Goal: Task Accomplishment & Management: Manage account settings

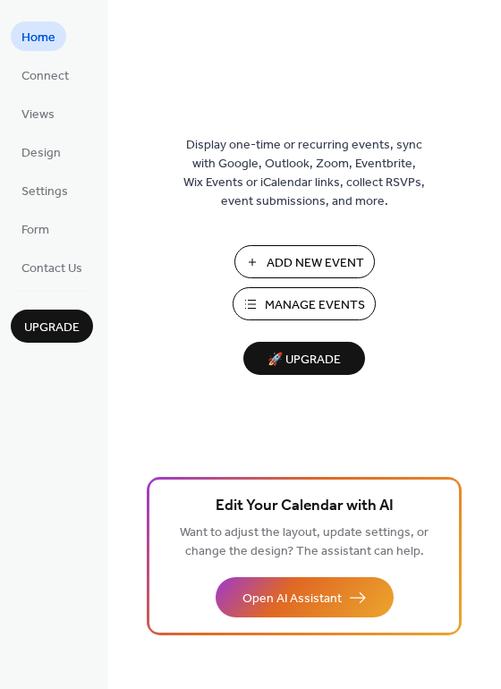
click at [306, 303] on span "Manage Events" at bounding box center [315, 305] width 100 height 19
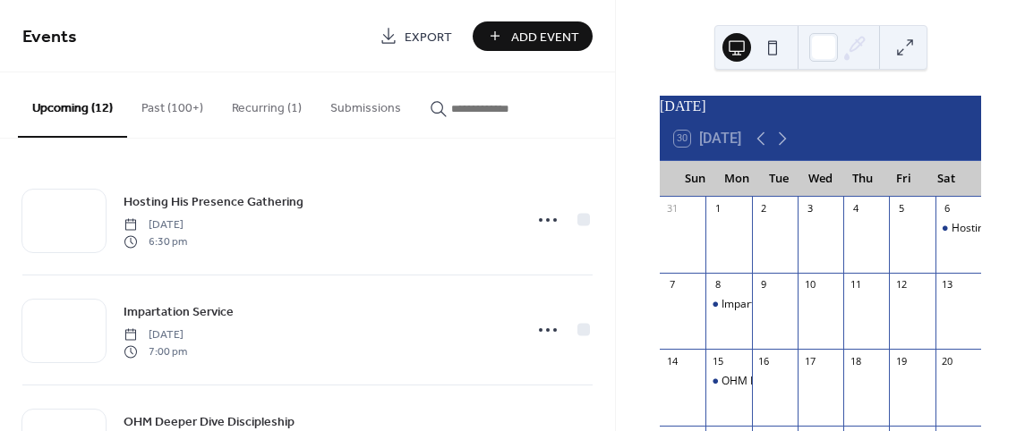
click at [170, 108] on button "Past (100+)" at bounding box center [172, 104] width 90 height 64
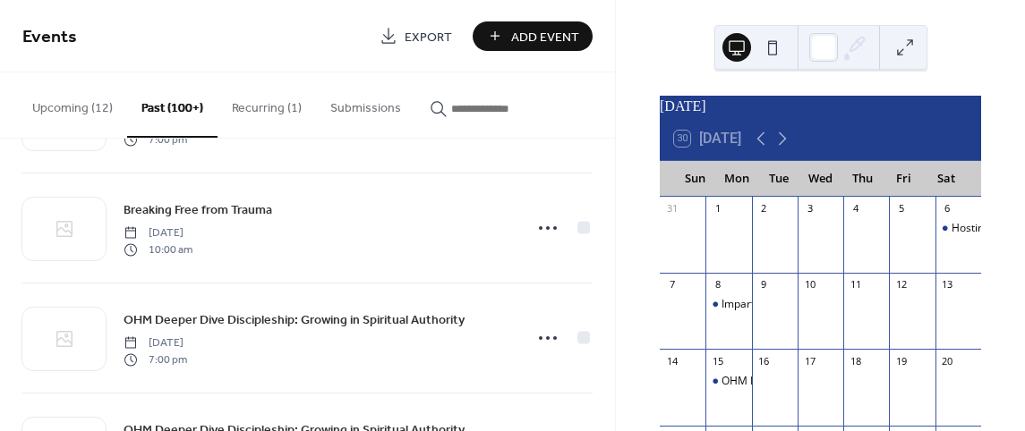
scroll to position [2084, 0]
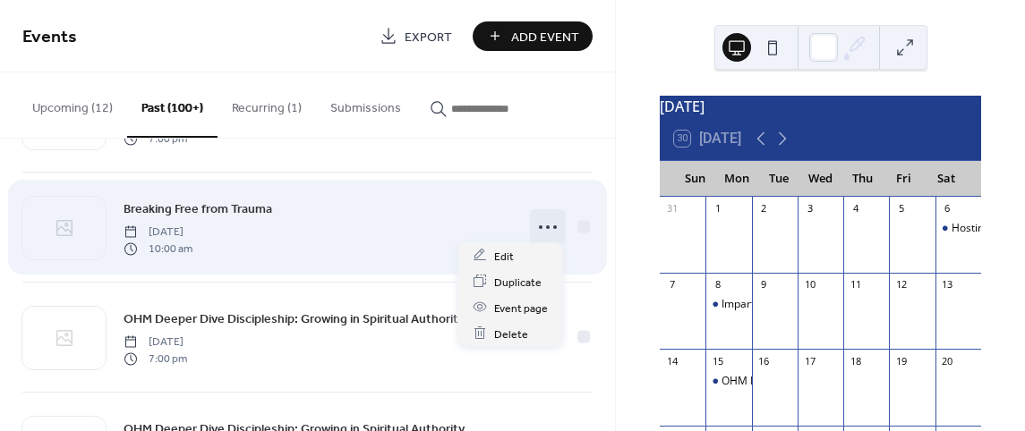
click at [545, 222] on icon at bounding box center [547, 227] width 29 height 29
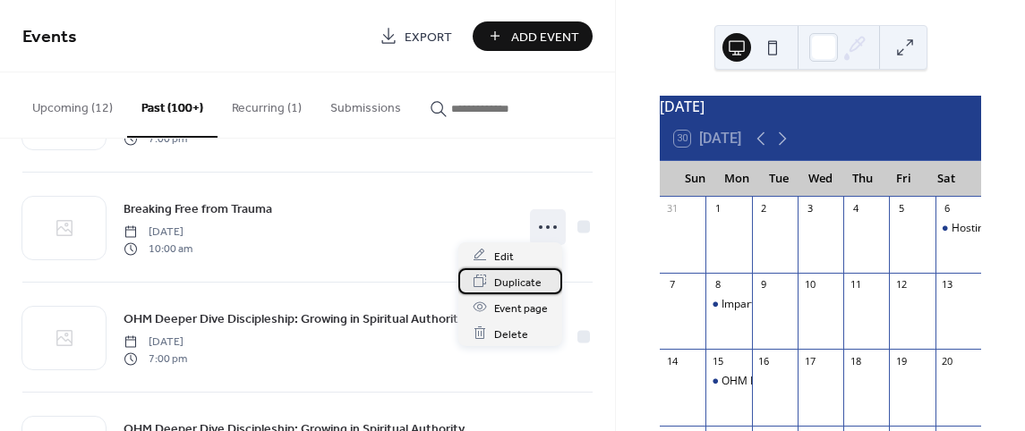
click at [525, 279] on span "Duplicate" at bounding box center [517, 282] width 47 height 19
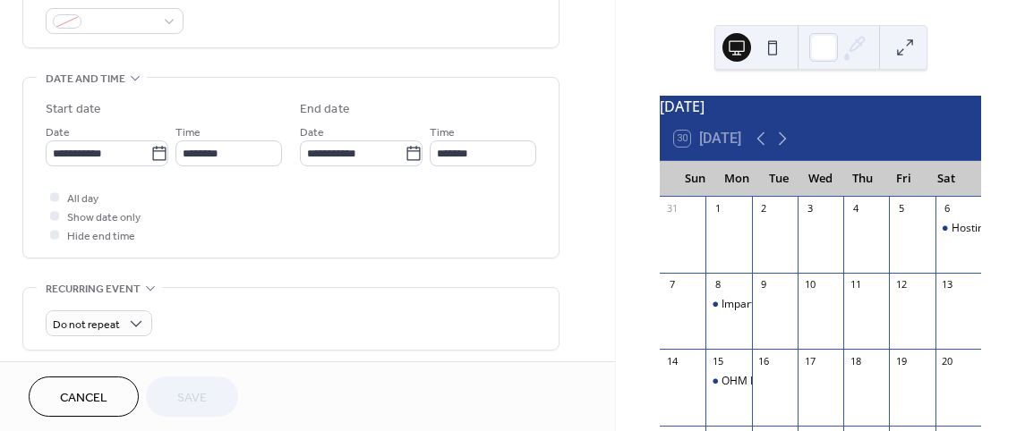
scroll to position [506, 0]
click at [92, 157] on input "**********" at bounding box center [98, 153] width 105 height 26
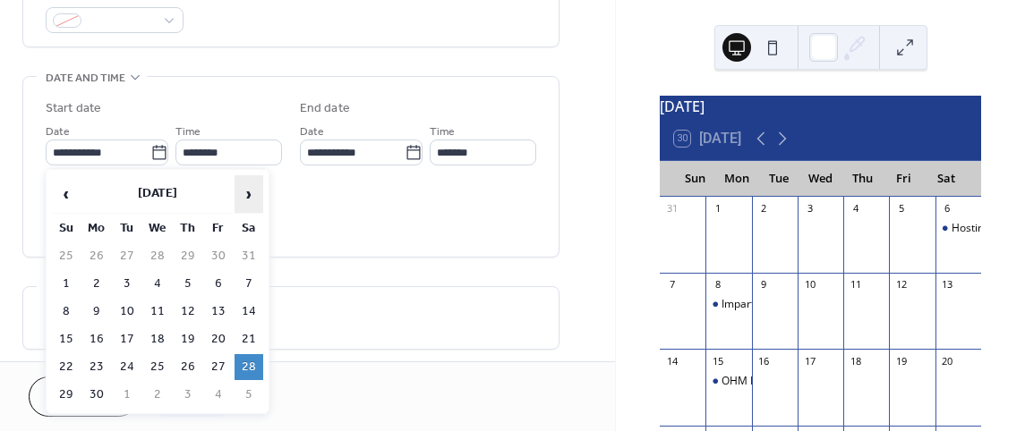
click at [253, 197] on span "›" at bounding box center [248, 194] width 27 height 36
click at [255, 346] on td "25" at bounding box center [248, 340] width 29 height 26
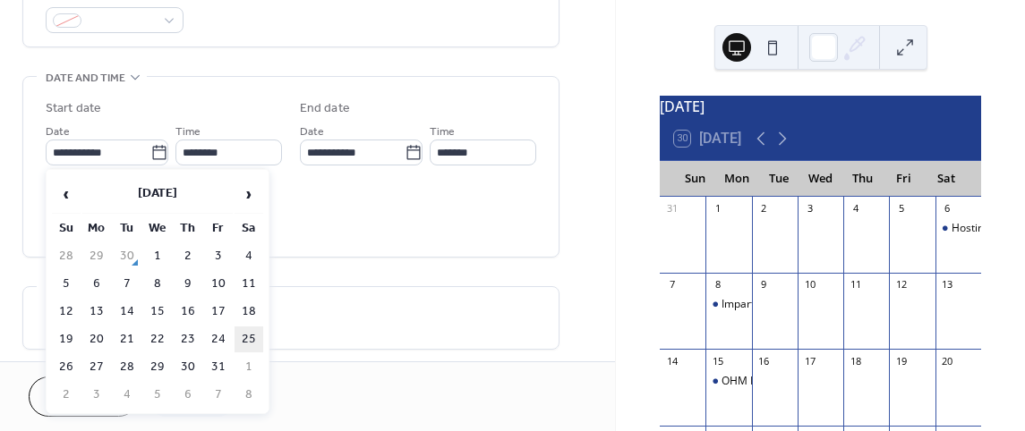
type input "**********"
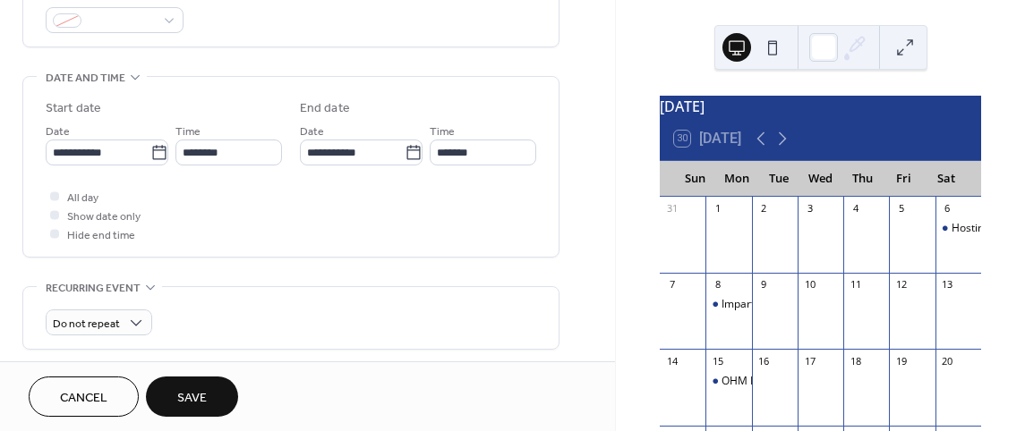
scroll to position [607, 0]
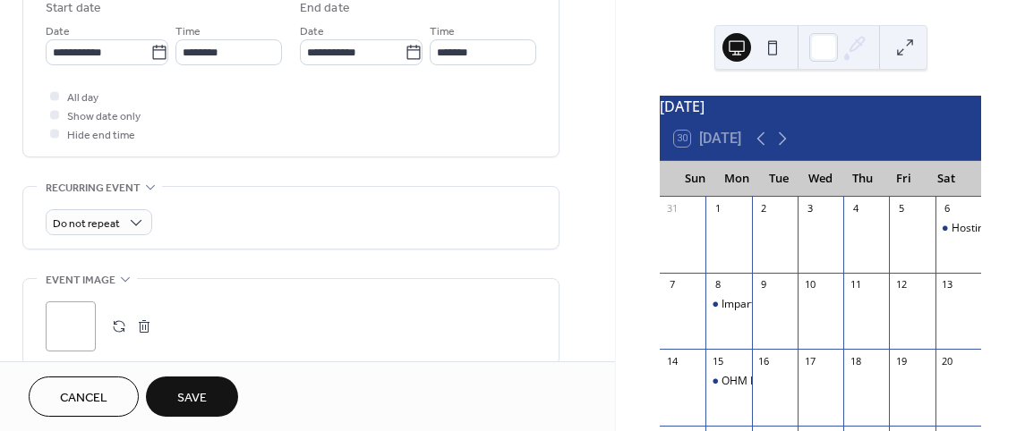
click at [205, 394] on span "Save" at bounding box center [192, 398] width 30 height 19
